Goal: Task Accomplishment & Management: Use online tool/utility

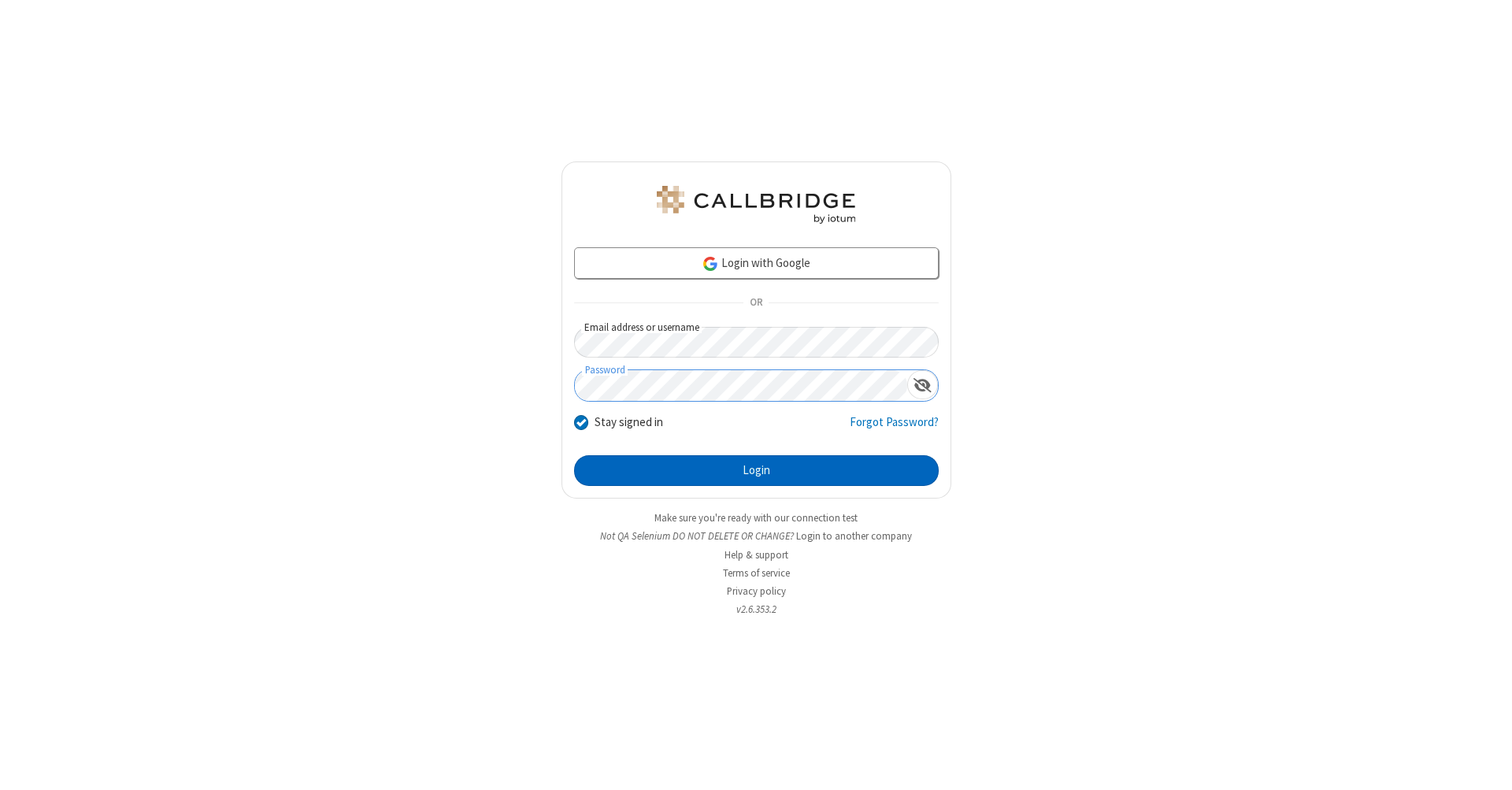
click at [756, 471] on button "Login" at bounding box center [756, 471] width 365 height 32
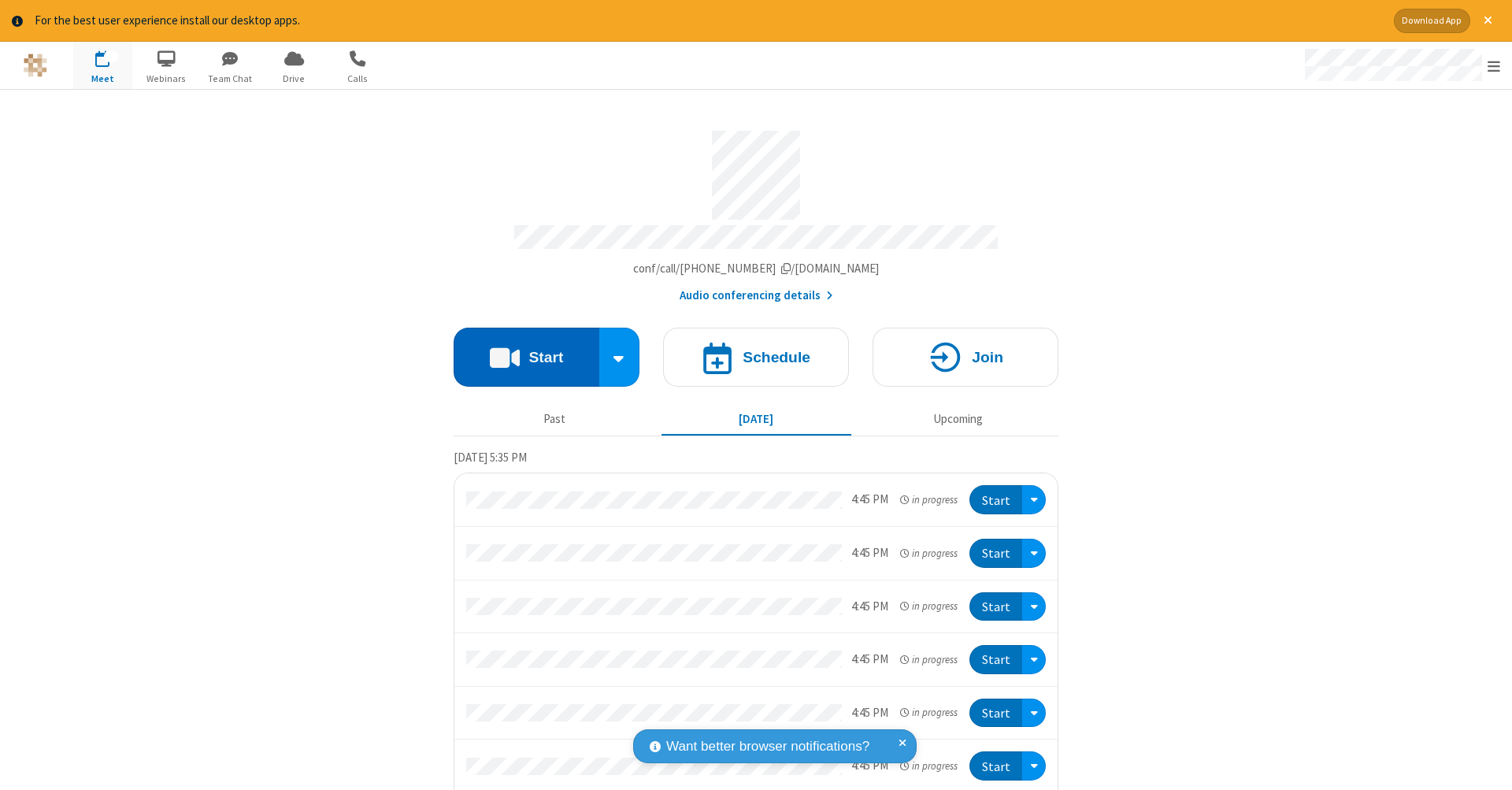
click at [519, 349] on button "Start" at bounding box center [526, 357] width 145 height 59
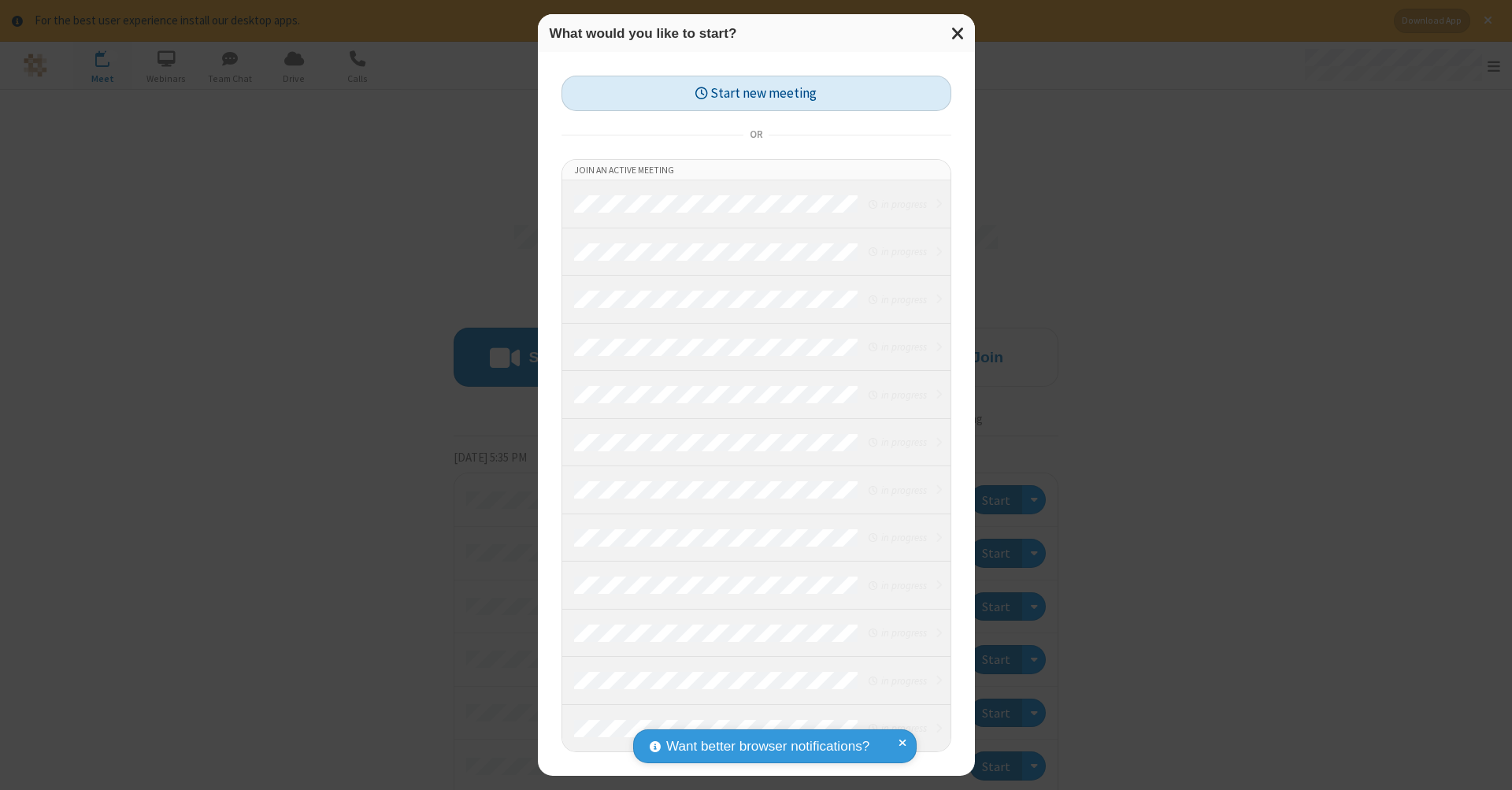
click at [756, 93] on button "Start new meeting" at bounding box center [756, 93] width 390 height 36
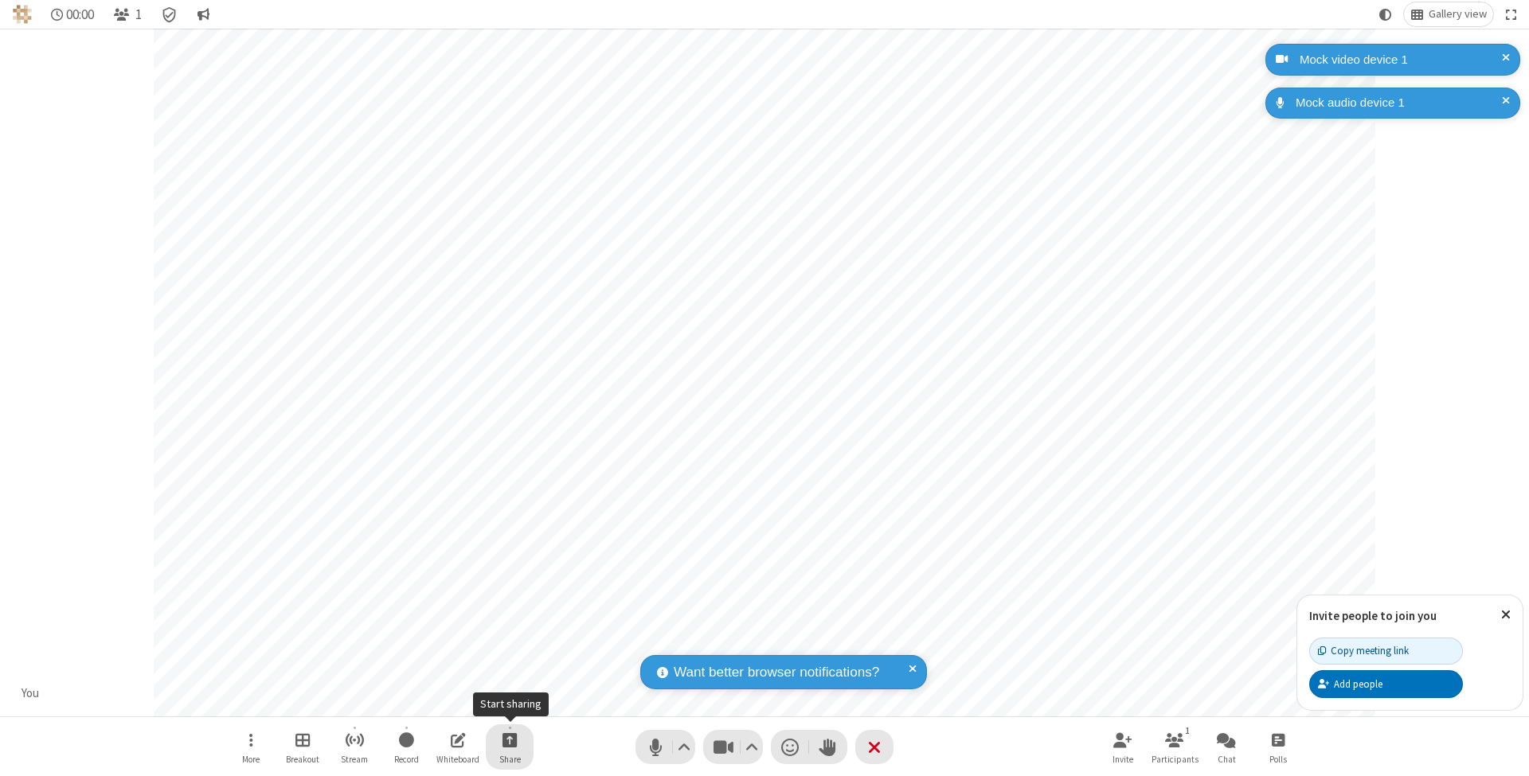
click at [509, 740] on span "Start sharing" at bounding box center [509, 740] width 15 height 20
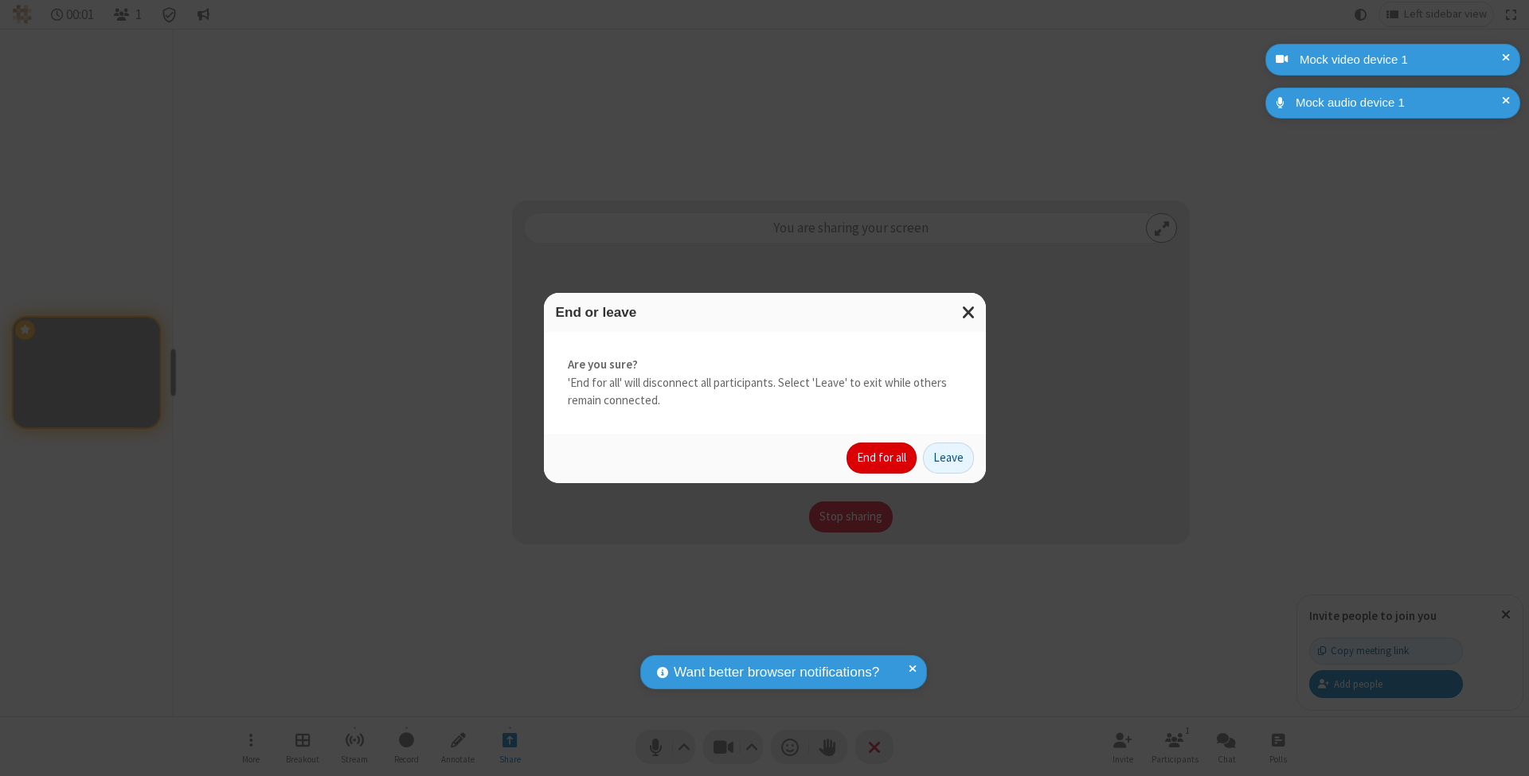
click at [882, 457] on button "End for all" at bounding box center [881, 459] width 70 height 32
